Goal: Task Accomplishment & Management: Manage account settings

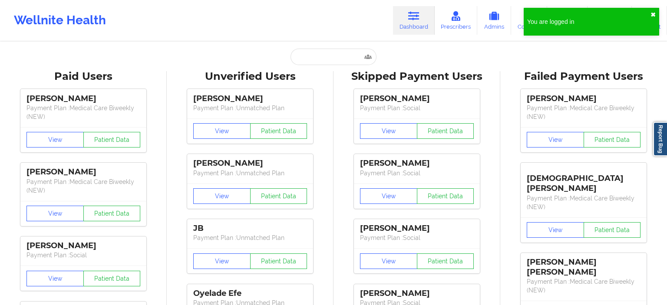
click at [655, 11] on button "✖︎" at bounding box center [653, 14] width 5 height 7
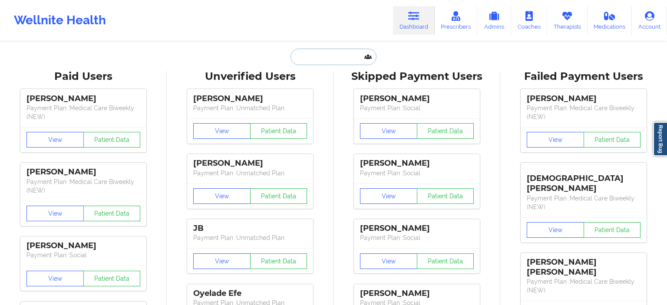
click at [321, 55] on input "text" at bounding box center [334, 57] width 86 height 17
paste input "[EMAIL_ADDRESS][DOMAIN_NAME]"
type input "[EMAIL_ADDRESS][DOMAIN_NAME]"
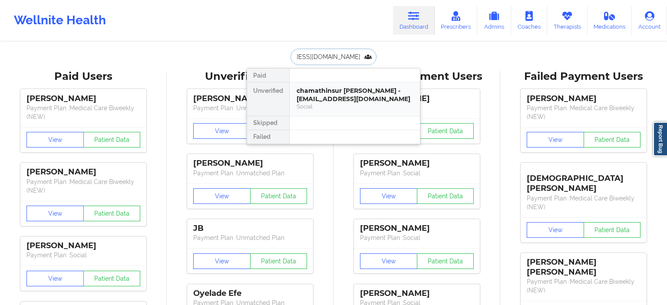
click at [370, 97] on div "chamathinsur [PERSON_NAME] - [EMAIL_ADDRESS][DOMAIN_NAME]" at bounding box center [355, 95] width 116 height 16
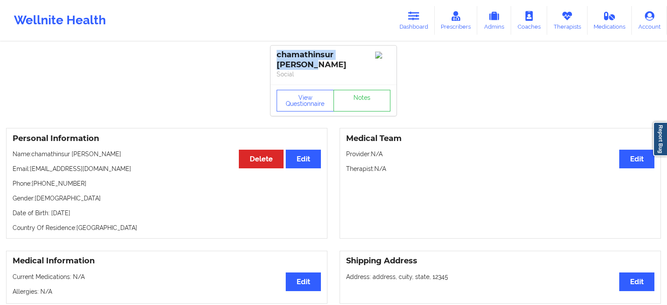
drag, startPoint x: 276, startPoint y: 54, endPoint x: 313, endPoint y: 66, distance: 38.6
click at [313, 66] on div "chamathinsur [PERSON_NAME]" at bounding box center [334, 65] width 126 height 39
copy div "chamathinsur [PERSON_NAME]"
drag, startPoint x: 31, startPoint y: 168, endPoint x: 149, endPoint y: 168, distance: 117.3
click at [149, 168] on p "Email: [EMAIL_ADDRESS][DOMAIN_NAME]" at bounding box center [167, 169] width 308 height 9
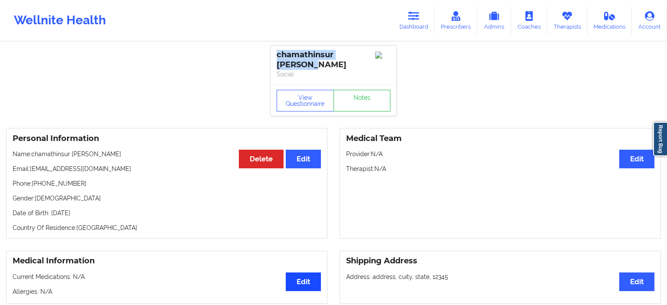
copy p "[EMAIL_ADDRESS][DOMAIN_NAME]"
click at [573, 30] on link "Therapists" at bounding box center [567, 20] width 40 height 29
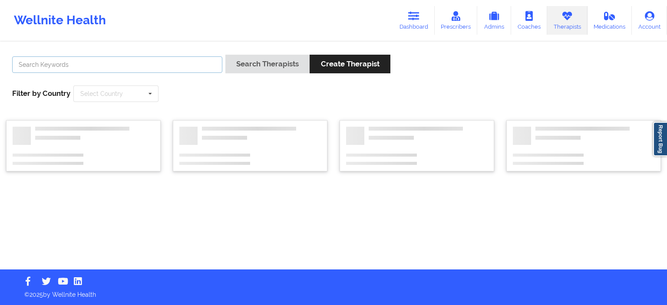
click at [105, 66] on input "text" at bounding box center [117, 64] width 210 height 17
paste input "chamtestAL testpro"
type input "chamtestAL testpro"
click at [225, 55] on button "Search Therapists" at bounding box center [267, 64] width 84 height 19
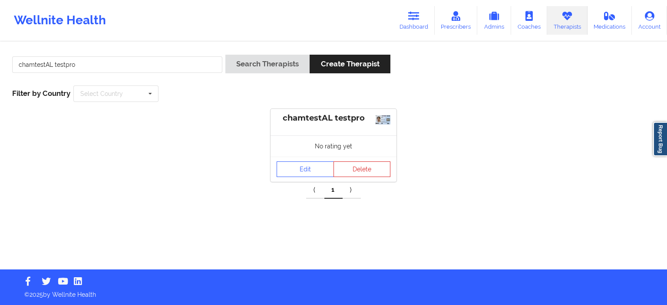
click at [296, 128] on div "chamtestAL testpro" at bounding box center [334, 122] width 126 height 26
click at [301, 123] on div "chamtestAL testpro" at bounding box center [334, 118] width 114 height 10
click at [307, 168] on link "Edit" at bounding box center [305, 170] width 57 height 16
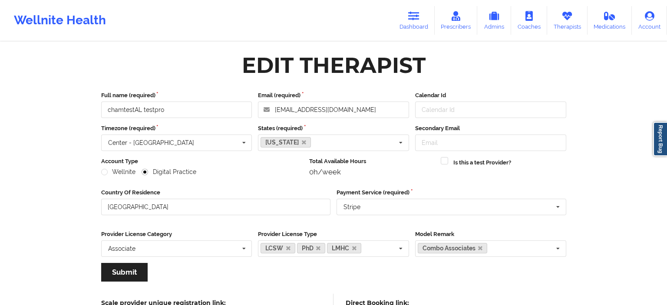
drag, startPoint x: 4, startPoint y: 179, endPoint x: 90, endPoint y: 202, distance: 88.6
